Goal: Transaction & Acquisition: Purchase product/service

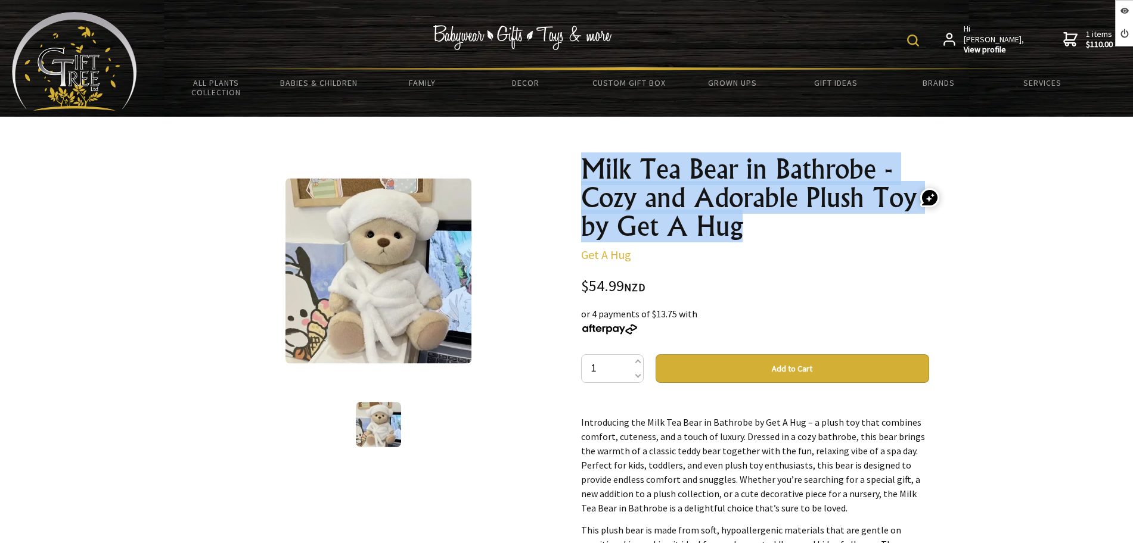
drag, startPoint x: 751, startPoint y: 232, endPoint x: 883, endPoint y: 0, distance: 266.6
click at [588, 161] on h1 "Milk Tea Bear in Bathrobe - Cozy and Adorable Plush Toy by Get A Hug" at bounding box center [755, 198] width 348 height 86
copy h1 "Milk Tea Bear in Bathrobe - Cozy and Adorable Plush Toy by Get A Hug"
